Goal: Task Accomplishment & Management: Use online tool/utility

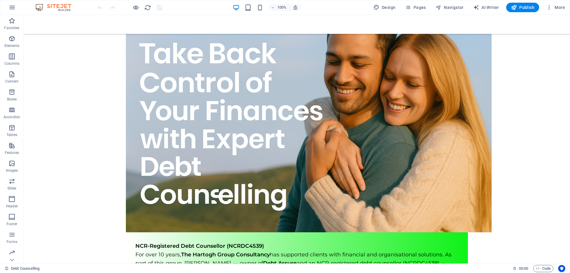
scroll to position [110, 0]
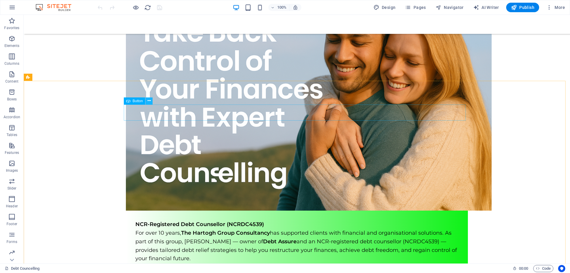
click at [147, 100] on icon at bounding box center [148, 101] width 3 height 6
click at [148, 101] on icon at bounding box center [148, 101] width 3 height 6
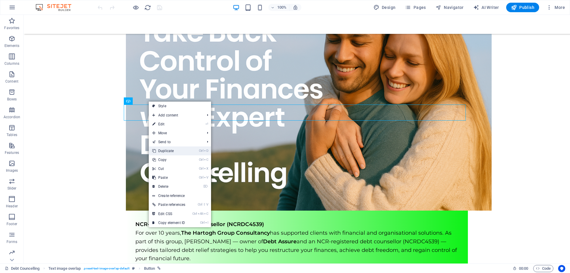
click at [174, 150] on link "Ctrl D Duplicate" at bounding box center [169, 150] width 40 height 9
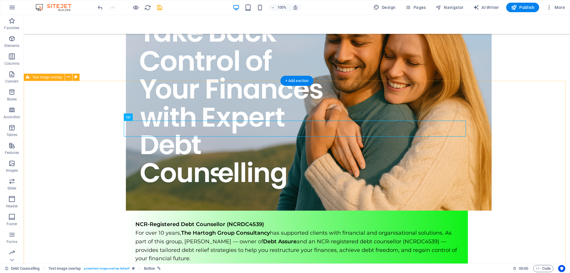
click at [149, 117] on icon at bounding box center [148, 117] width 3 height 6
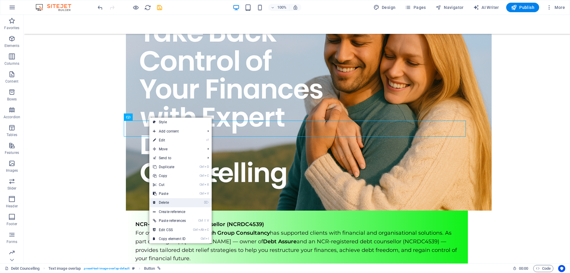
click at [167, 201] on link "⌦ Delete" at bounding box center [169, 202] width 40 height 9
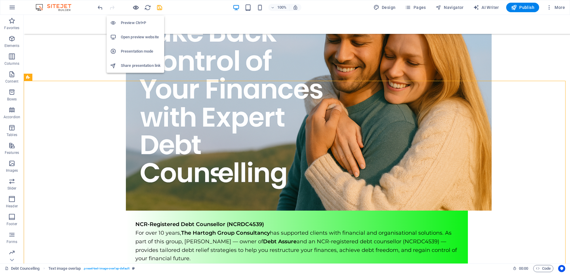
click at [134, 7] on icon "button" at bounding box center [135, 7] width 7 height 7
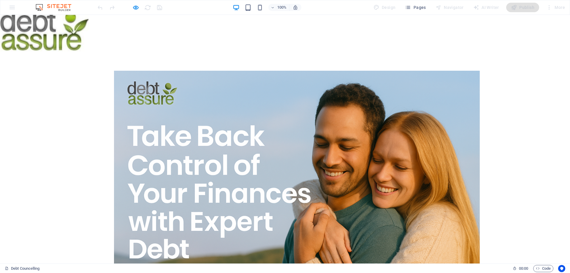
scroll to position [0, 0]
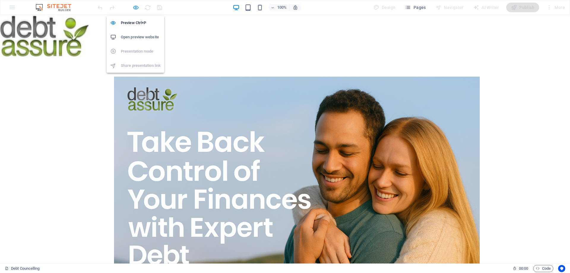
click at [134, 8] on icon "button" at bounding box center [135, 7] width 7 height 7
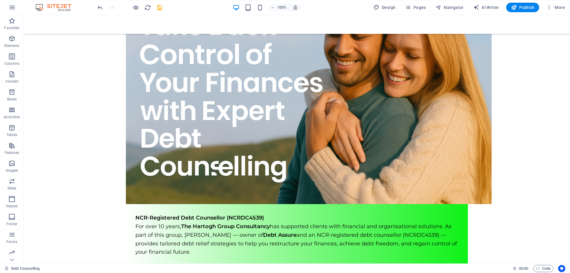
scroll to position [122, 0]
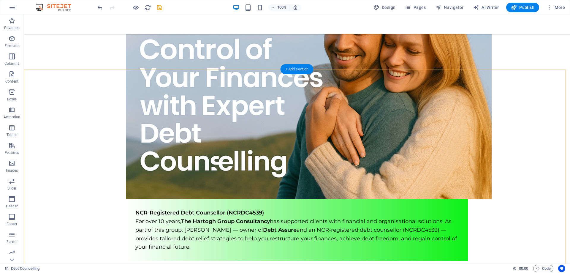
click at [300, 69] on div "+ Add section" at bounding box center [296, 69] width 33 height 10
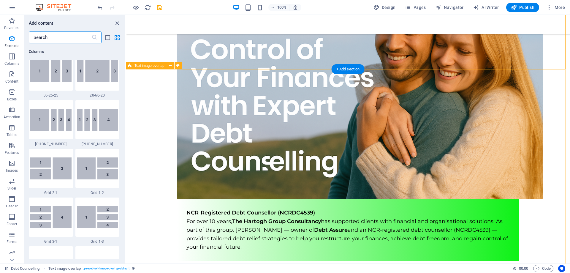
scroll to position [1038, 0]
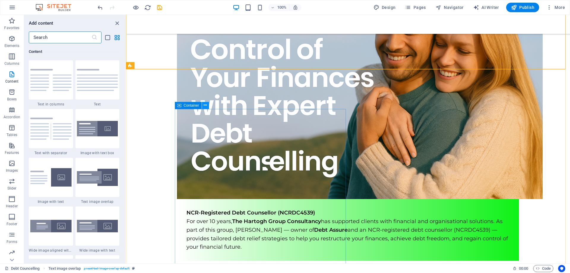
click at [206, 106] on icon at bounding box center [205, 105] width 3 height 6
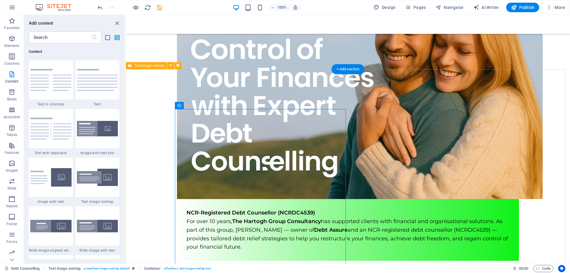
click at [348, 68] on div "+ Add section" at bounding box center [347, 69] width 33 height 10
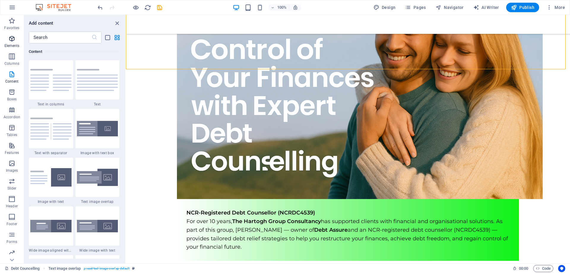
click at [11, 38] on icon "button" at bounding box center [11, 38] width 7 height 7
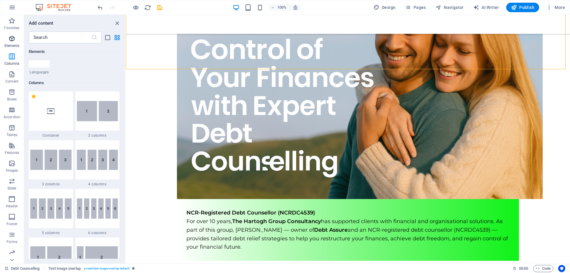
scroll to position [63, 0]
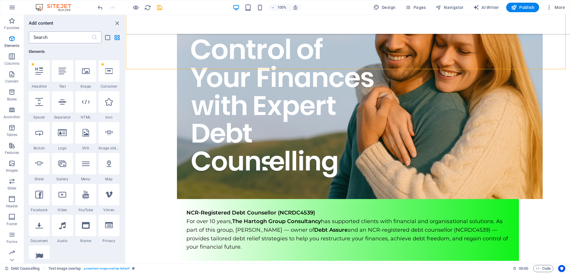
click at [62, 39] on input "text" at bounding box center [60, 37] width 63 height 12
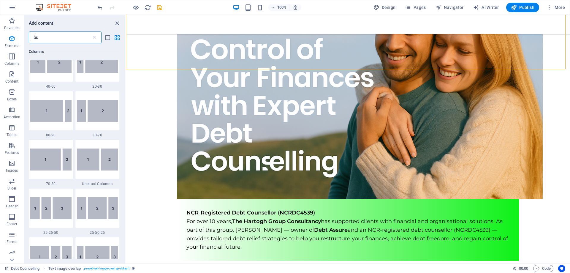
scroll to position [0, 0]
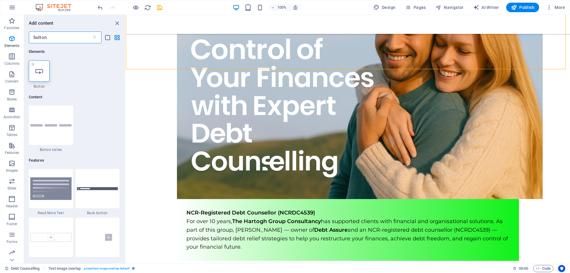
type input "button"
click at [39, 73] on icon at bounding box center [39, 71] width 8 height 8
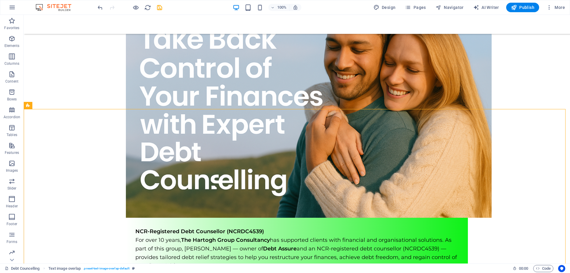
scroll to position [98, 0]
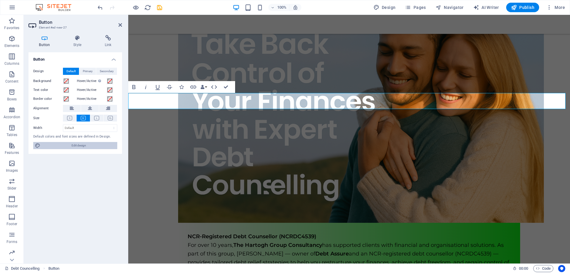
click at [80, 145] on span "Edit design" at bounding box center [78, 145] width 73 height 7
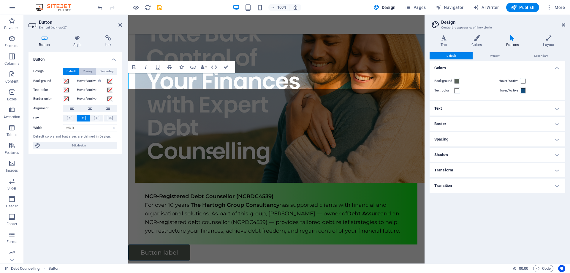
click at [87, 72] on span "Primary" at bounding box center [88, 71] width 10 height 7
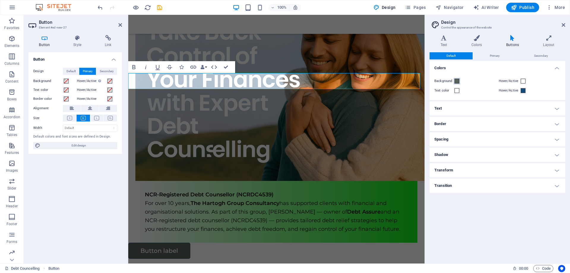
click at [458, 82] on span at bounding box center [456, 81] width 5 height 5
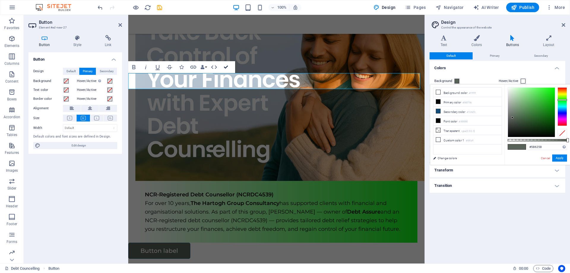
drag, startPoint x: 226, startPoint y: 67, endPoint x: 202, endPoint y: 52, distance: 27.8
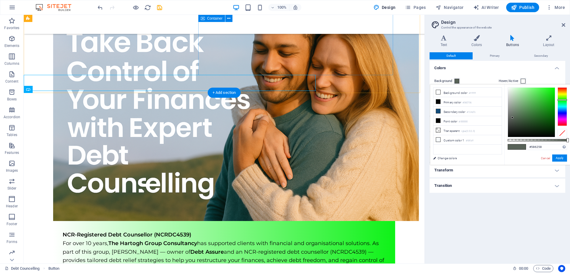
scroll to position [98, 0]
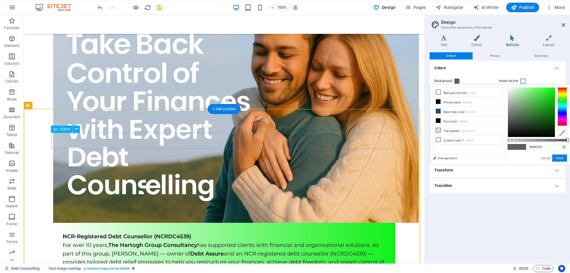
click at [74, 129] on button at bounding box center [76, 128] width 7 height 7
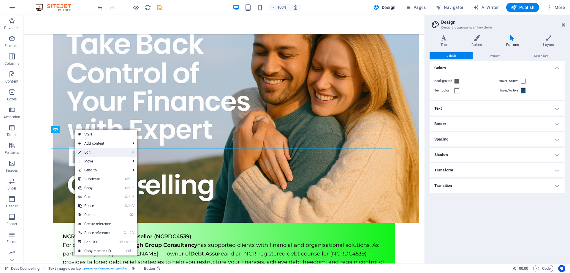
click at [93, 152] on link "⏎ Edit" at bounding box center [95, 152] width 40 height 9
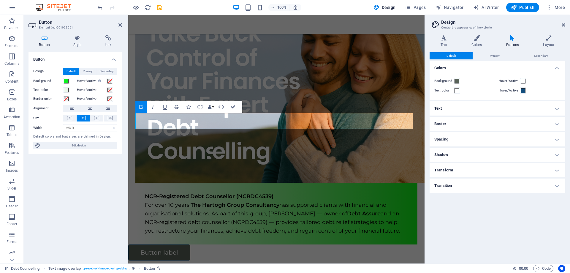
scroll to position [100, 0]
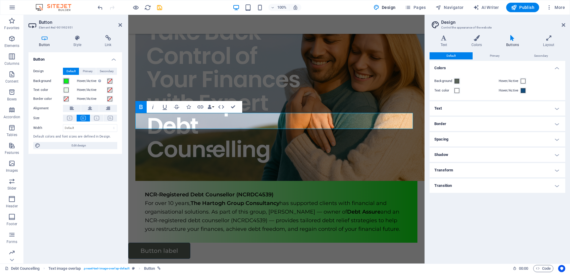
click at [65, 82] on span at bounding box center [66, 81] width 5 height 5
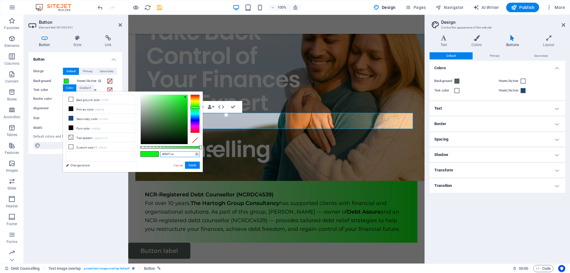
click at [175, 154] on input "#0bf11e" at bounding box center [179, 154] width 39 height 6
drag, startPoint x: 180, startPoint y: 152, endPoint x: 149, endPoint y: 152, distance: 30.9
click at [152, 152] on div "#0bf11e Supported formats #0852ed rgb(8, 82, 237) rgba(8, 82, 237, 90%) hsv(221…" at bounding box center [170, 174] width 66 height 166
click at [190, 165] on button "Apply" at bounding box center [192, 164] width 15 height 7
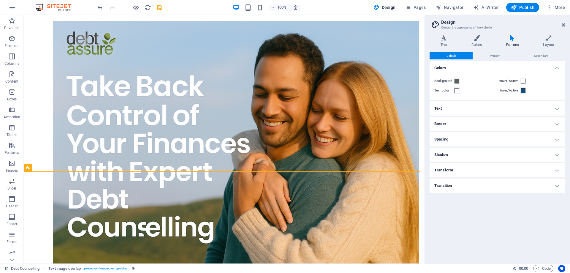
scroll to position [58, 0]
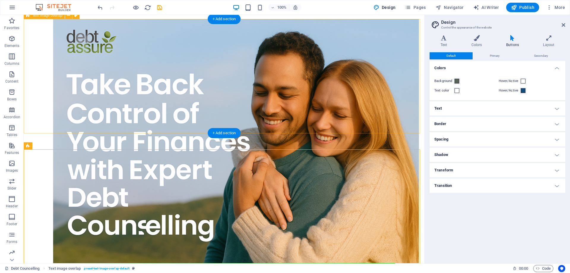
click at [258, 125] on div "NCR-Registered Debt Counsellor (NCRDC4539) For over 10 years, The Hartogh Group…" at bounding box center [224, 172] width 400 height 306
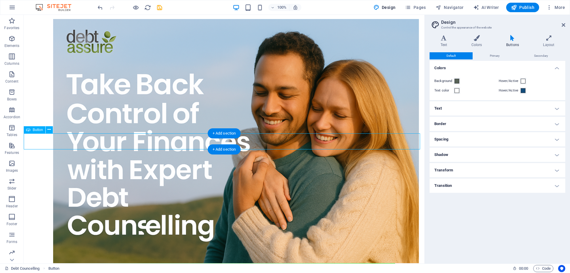
drag, startPoint x: 82, startPoint y: 138, endPoint x: 299, endPoint y: 139, distance: 217.2
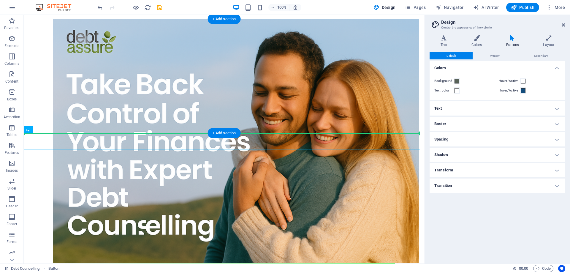
drag, startPoint x: 75, startPoint y: 135, endPoint x: 268, endPoint y: 126, distance: 193.6
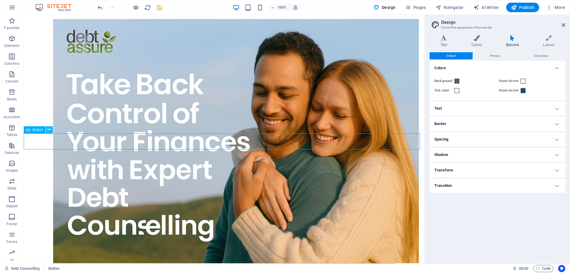
click at [49, 130] on icon at bounding box center [48, 129] width 3 height 6
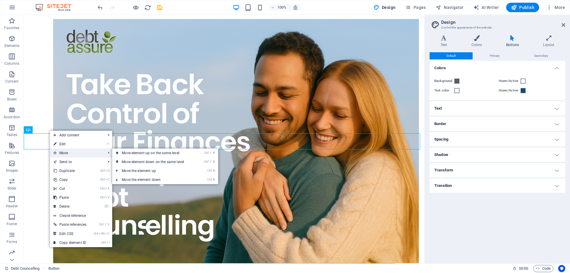
click at [69, 151] on span "Move" at bounding box center [76, 152] width 53 height 9
click at [151, 152] on link "Ctrl ⇧ ⬆ Move element up on the same level" at bounding box center [154, 152] width 84 height 9
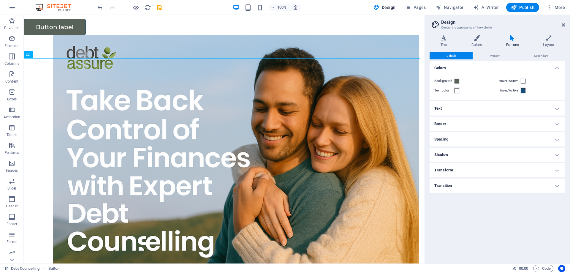
scroll to position [0, 0]
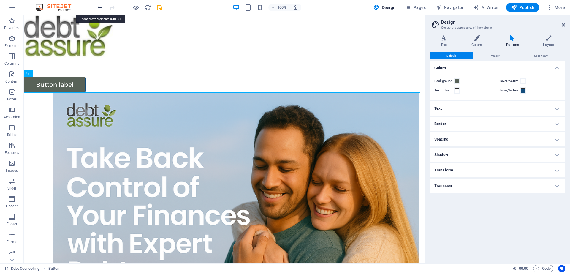
click at [100, 7] on icon "undo" at bounding box center [100, 7] width 7 height 7
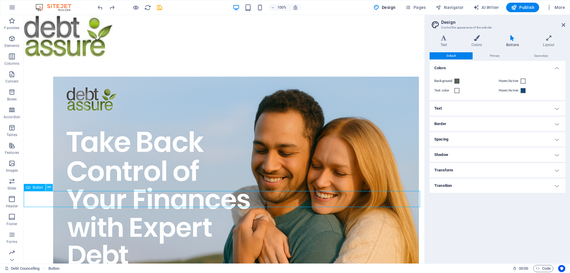
click at [49, 187] on icon at bounding box center [48, 187] width 3 height 6
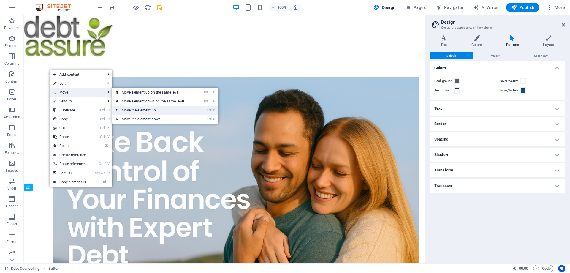
click at [132, 111] on link "Ctrl ⬆ Move the element up" at bounding box center [154, 110] width 84 height 9
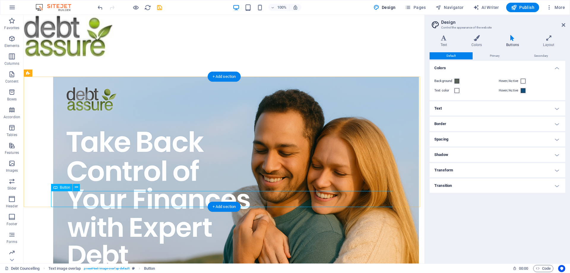
drag, startPoint x: 106, startPoint y: 194, endPoint x: 248, endPoint y: 191, distance: 142.7
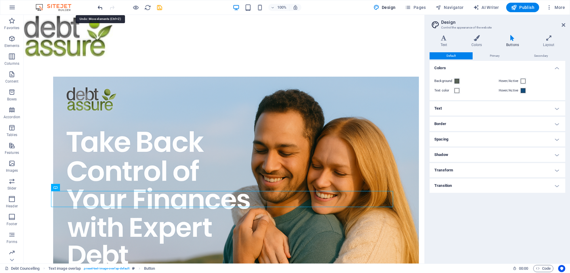
click at [100, 7] on icon "undo" at bounding box center [100, 7] width 7 height 7
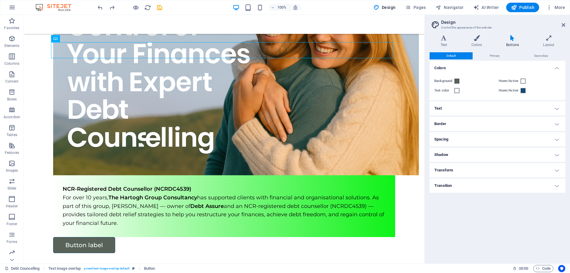
scroll to position [150, 0]
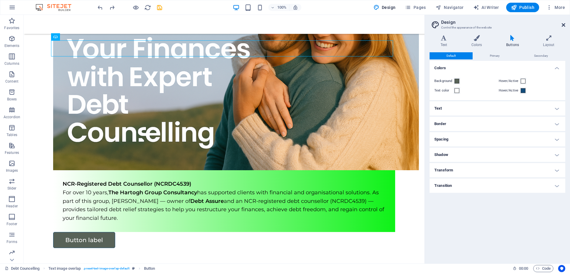
drag, startPoint x: 563, startPoint y: 24, endPoint x: 524, endPoint y: 11, distance: 41.5
click at [563, 24] on icon at bounding box center [563, 25] width 4 height 5
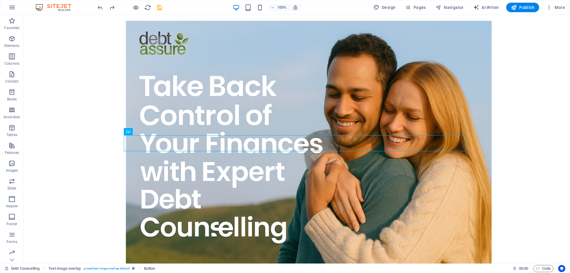
scroll to position [53, 0]
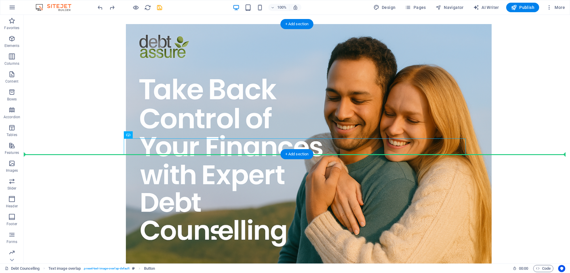
drag, startPoint x: 180, startPoint y: 143, endPoint x: 323, endPoint y: 127, distance: 143.6
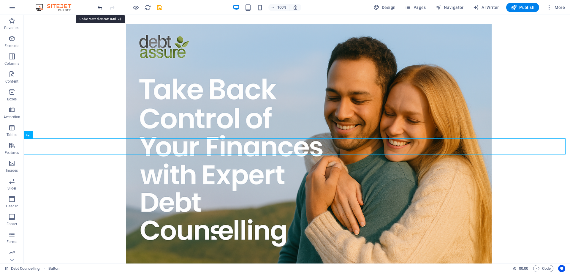
click at [100, 7] on icon "undo" at bounding box center [100, 7] width 7 height 7
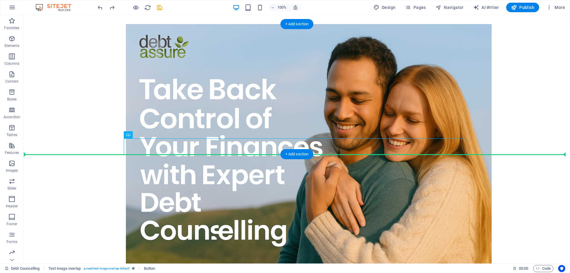
drag, startPoint x: 172, startPoint y: 141, endPoint x: 314, endPoint y: 128, distance: 142.4
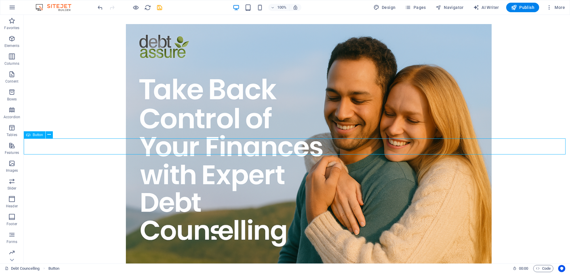
click at [39, 135] on span "Button" at bounding box center [38, 135] width 10 height 4
click at [49, 135] on icon at bounding box center [48, 134] width 3 height 6
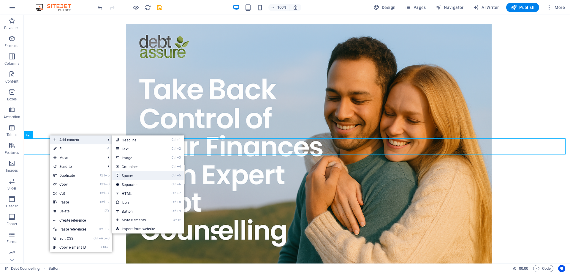
click at [128, 176] on link "Ctrl 5 Spacer" at bounding box center [136, 175] width 49 height 9
select select "px"
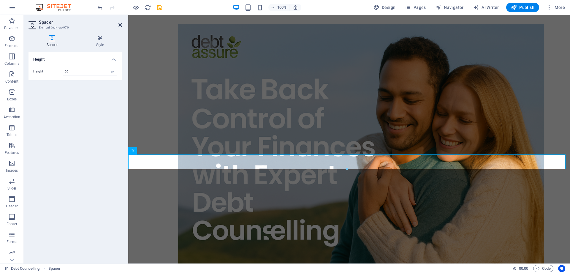
click at [122, 25] on icon at bounding box center [120, 25] width 4 height 5
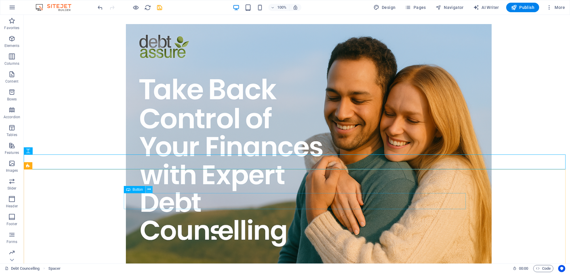
click at [149, 189] on icon at bounding box center [148, 189] width 3 height 6
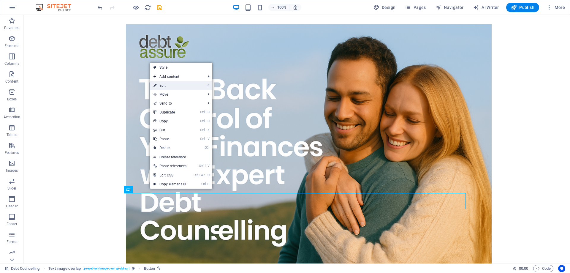
click at [168, 85] on link "⏎ Edit" at bounding box center [170, 85] width 40 height 9
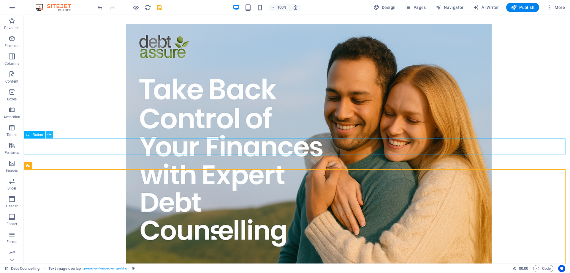
click at [49, 135] on icon at bounding box center [48, 134] width 3 height 6
click at [150, 188] on icon at bounding box center [148, 189] width 3 height 6
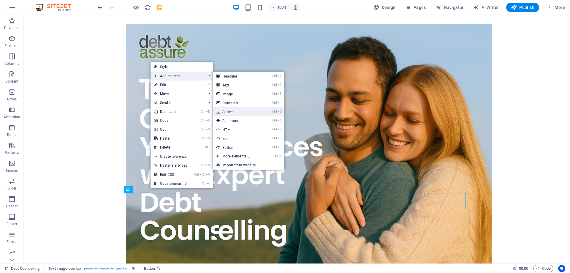
click at [230, 112] on link "Ctrl 5 Spacer" at bounding box center [237, 111] width 49 height 9
select select "px"
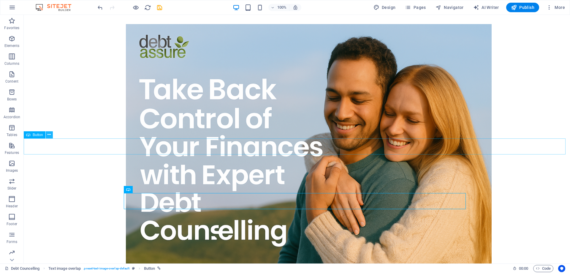
click at [50, 135] on icon at bounding box center [48, 134] width 3 height 6
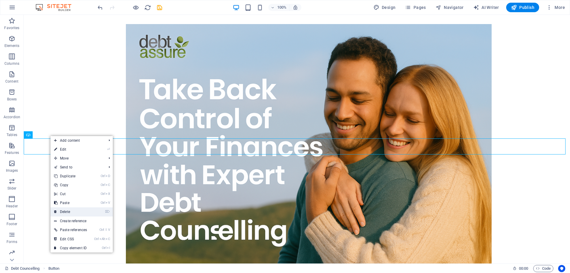
click at [66, 211] on link "⌦ Delete" at bounding box center [70, 211] width 40 height 9
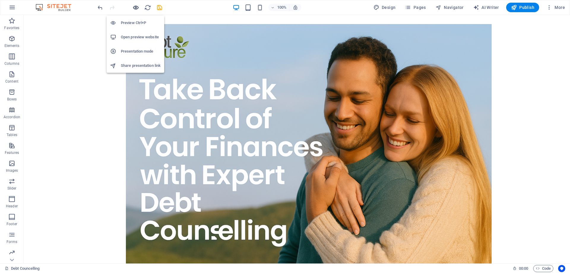
click at [135, 7] on icon "button" at bounding box center [135, 7] width 7 height 7
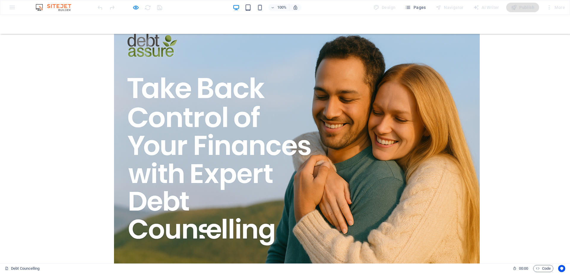
scroll to position [48, 0]
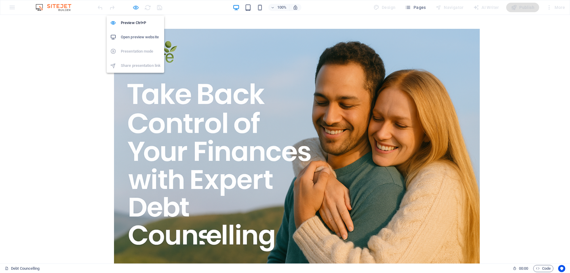
click at [135, 7] on icon "button" at bounding box center [135, 7] width 7 height 7
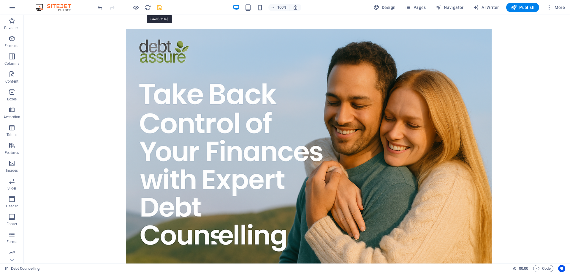
click at [159, 7] on icon "save" at bounding box center [159, 7] width 7 height 7
click at [50, 140] on icon at bounding box center [50, 139] width 3 height 6
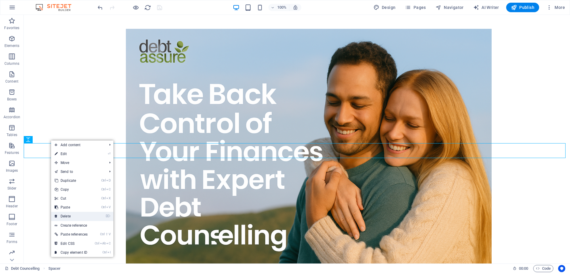
drag, startPoint x: 74, startPoint y: 214, endPoint x: 51, endPoint y: 199, distance: 27.2
click at [74, 214] on link "⌦ Delete" at bounding box center [71, 216] width 40 height 9
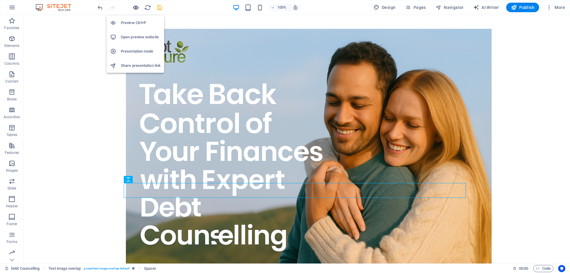
click at [137, 7] on icon "button" at bounding box center [135, 7] width 7 height 7
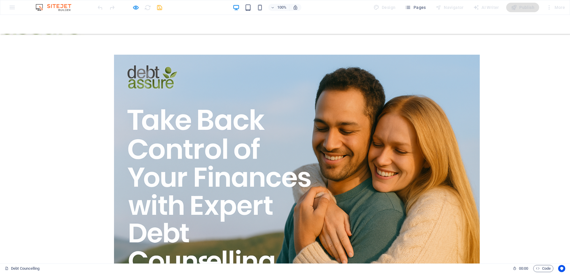
scroll to position [0, 0]
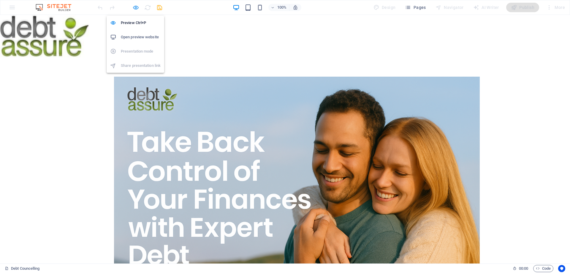
click at [135, 7] on icon "button" at bounding box center [135, 7] width 7 height 7
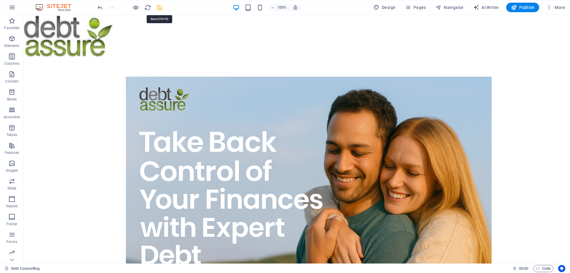
click at [160, 7] on icon "save" at bounding box center [159, 7] width 7 height 7
click at [75, 34] on div at bounding box center [297, 36] width 546 height 43
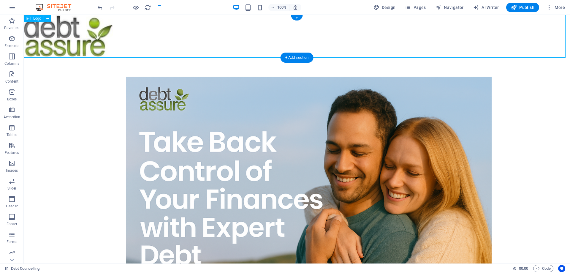
click at [75, 34] on div at bounding box center [297, 36] width 546 height 43
select select "px"
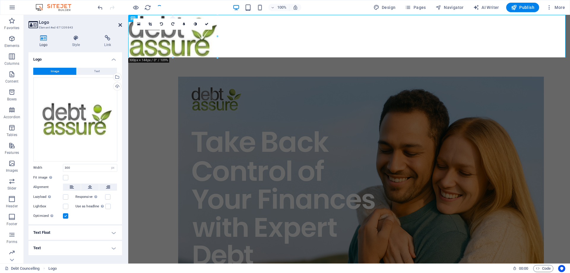
drag, startPoint x: 118, startPoint y: 24, endPoint x: 94, endPoint y: 12, distance: 26.7
click at [118, 24] on icon at bounding box center [120, 25] width 4 height 5
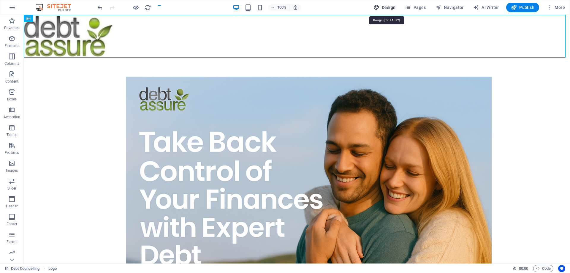
click at [383, 6] on span "Design" at bounding box center [384, 7] width 22 height 6
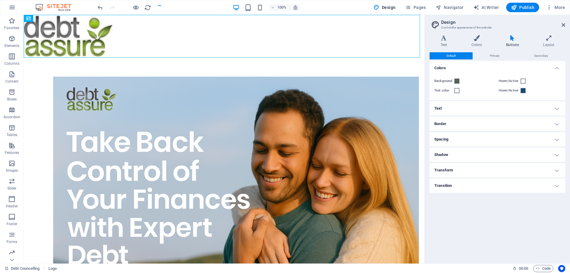
click at [445, 138] on h4 "Spacing" at bounding box center [497, 139] width 136 height 14
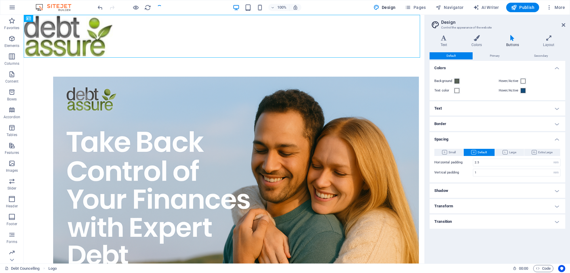
click at [445, 138] on h4 "Spacing" at bounding box center [497, 137] width 136 height 11
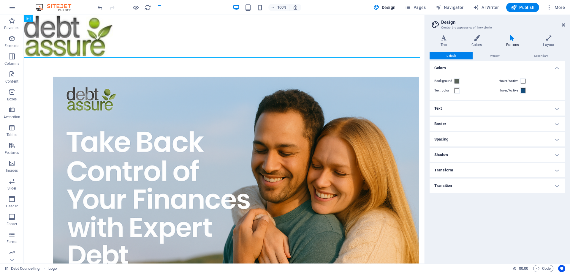
click at [449, 170] on h4 "Transform" at bounding box center [497, 170] width 136 height 14
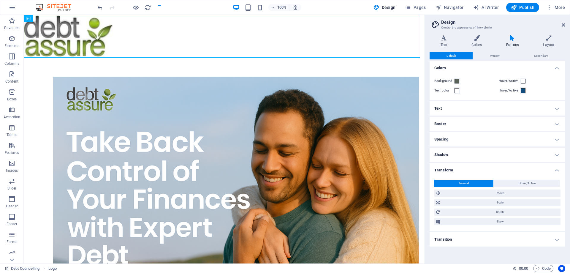
click at [449, 170] on h4 "Transform" at bounding box center [497, 168] width 136 height 11
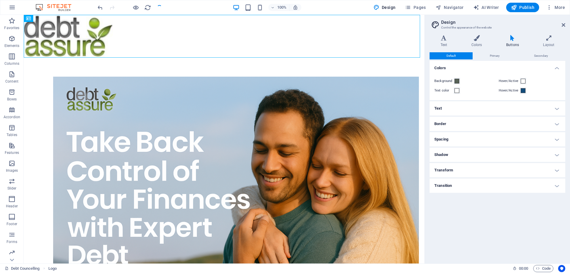
click at [448, 156] on h4 "Shadow" at bounding box center [497, 154] width 136 height 14
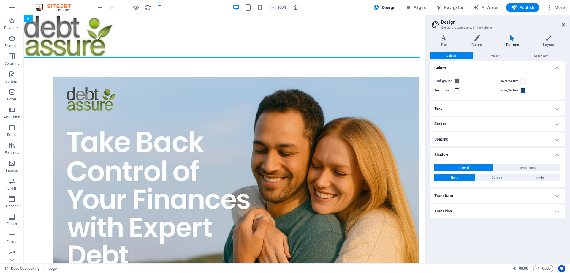
click at [448, 156] on h4 "Shadow" at bounding box center [497, 152] width 136 height 11
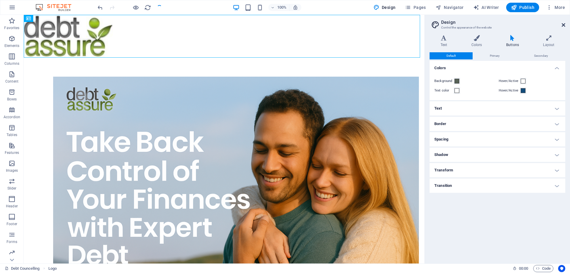
click at [562, 24] on icon at bounding box center [563, 25] width 4 height 5
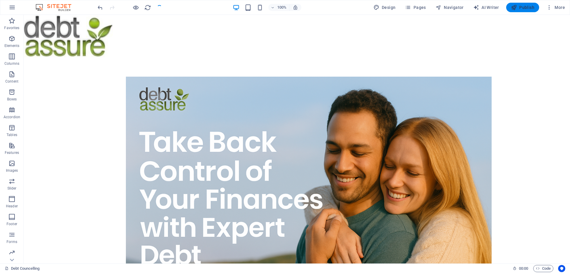
click at [522, 8] on span "Publish" at bounding box center [522, 7] width 23 height 6
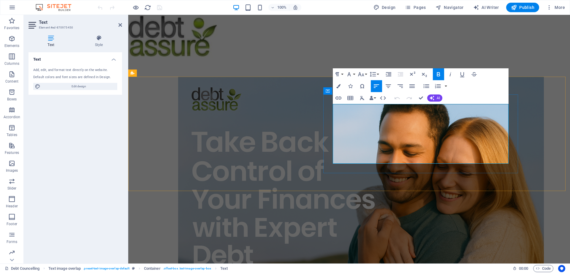
drag, startPoint x: 474, startPoint y: 125, endPoint x: 347, endPoint y: 131, distance: 126.8
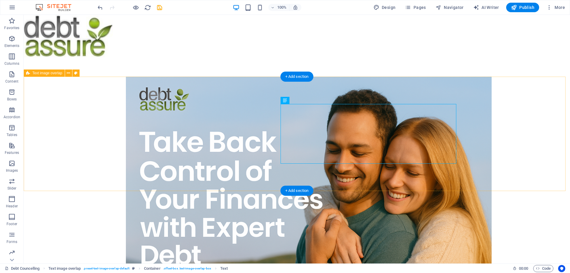
click at [537, 134] on div "NCR-Registered Debt Counsellor (NCRDC4539) For over 10 years, The Hartogh Group…" at bounding box center [297, 230] width 546 height 306
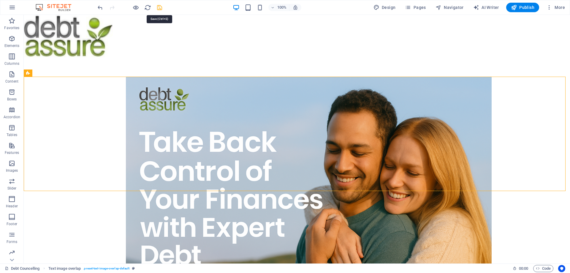
click at [160, 7] on icon "save" at bounding box center [159, 7] width 7 height 7
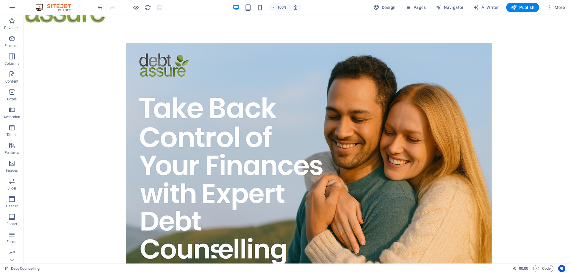
scroll to position [32, 0]
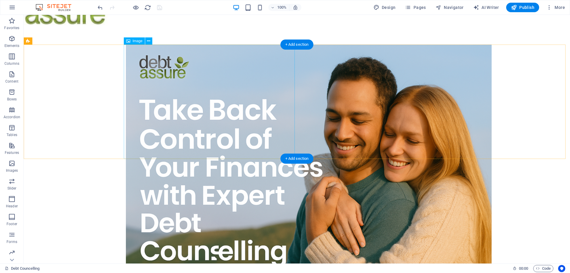
click at [169, 141] on figure at bounding box center [308, 166] width 365 height 244
select select "%"
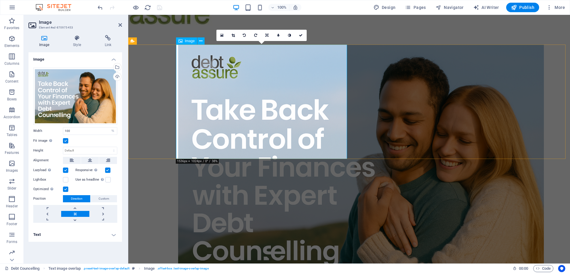
click at [216, 142] on figure at bounding box center [360, 166] width 365 height 244
click at [220, 142] on figure at bounding box center [360, 166] width 365 height 244
click at [221, 127] on figure at bounding box center [360, 166] width 365 height 244
drag, startPoint x: 301, startPoint y: 35, endPoint x: 285, endPoint y: 50, distance: 22.5
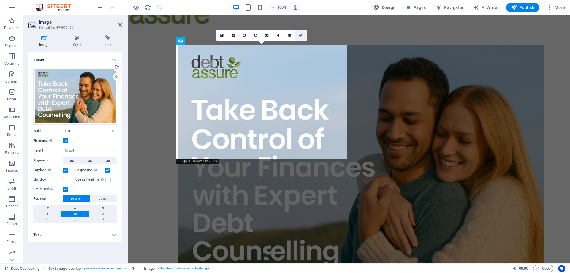
click at [301, 35] on icon at bounding box center [301, 36] width 4 height 4
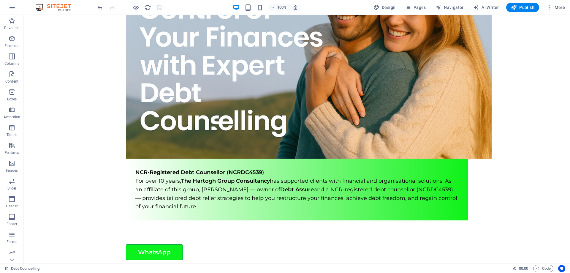
scroll to position [0, 0]
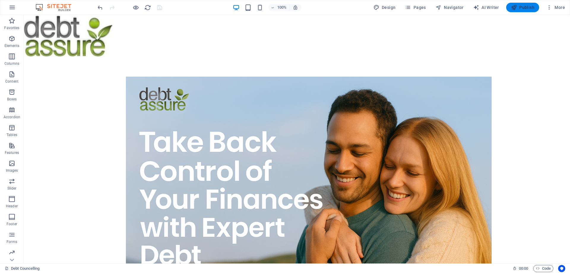
click at [515, 6] on icon "button" at bounding box center [514, 7] width 6 height 6
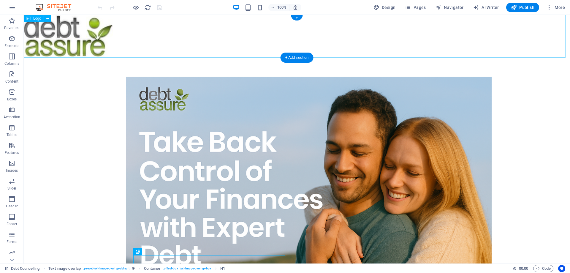
click at [74, 44] on div at bounding box center [297, 36] width 546 height 43
select select "px"
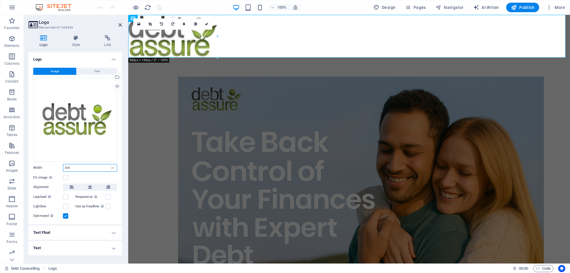
click at [75, 170] on input "300" at bounding box center [90, 167] width 54 height 7
drag, startPoint x: 82, startPoint y: 168, endPoint x: 48, endPoint y: 169, distance: 33.9
click at [48, 168] on div "Width 300 Default auto px rem % em vh vw" at bounding box center [75, 168] width 84 height 8
type input "250"
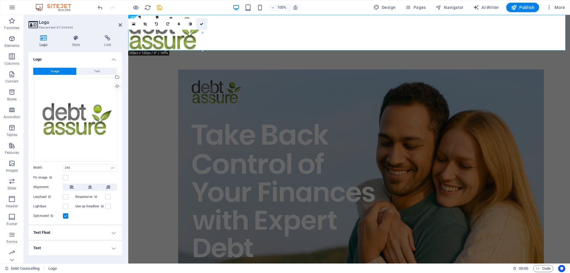
click at [201, 24] on icon at bounding box center [202, 24] width 4 height 4
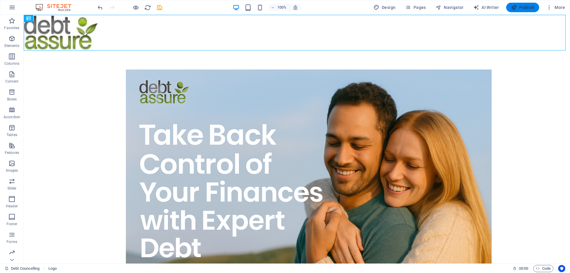
click at [521, 8] on span "Publish" at bounding box center [522, 7] width 23 height 6
